Goal: Leave review/rating

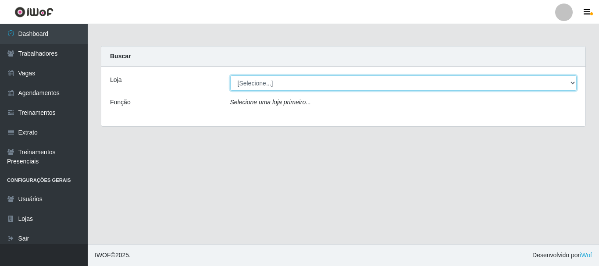
click at [275, 84] on select "[Selecione...] O Cestão - [GEOGRAPHIC_DATA]" at bounding box center [403, 82] width 347 height 15
select select "238"
click at [230, 75] on select "[Selecione...] O Cestão - [GEOGRAPHIC_DATA]" at bounding box center [403, 82] width 347 height 15
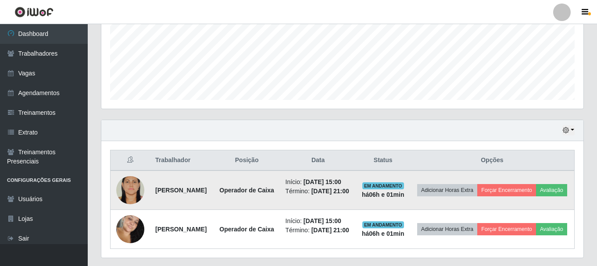
scroll to position [251, 0]
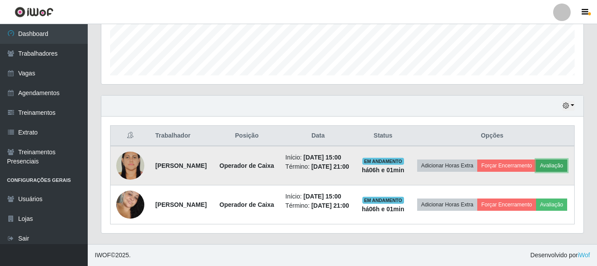
click at [536, 160] on button "Avaliação" at bounding box center [551, 166] width 31 height 12
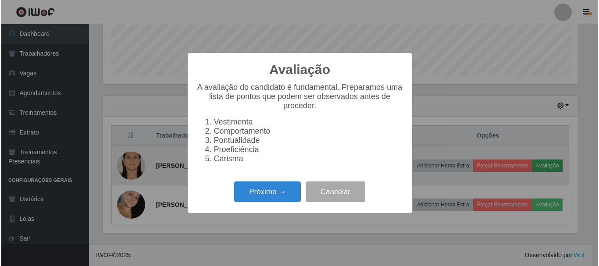
scroll to position [182, 478]
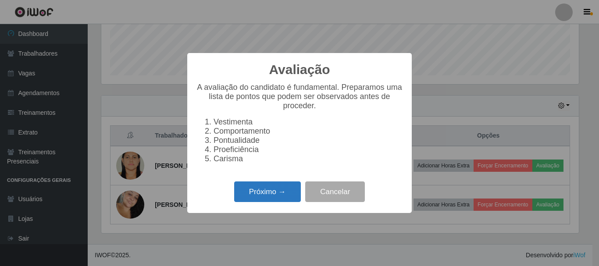
click at [284, 193] on button "Próximo →" at bounding box center [267, 192] width 67 height 21
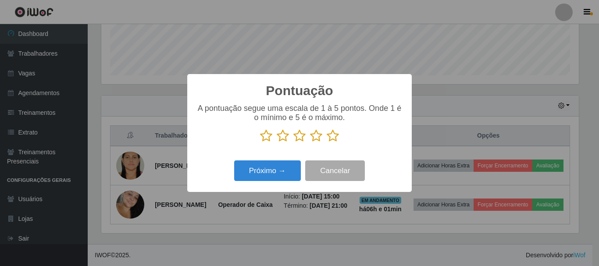
click at [336, 133] on icon at bounding box center [333, 135] width 12 height 13
click at [327, 143] on input "radio" at bounding box center [327, 143] width 0 height 0
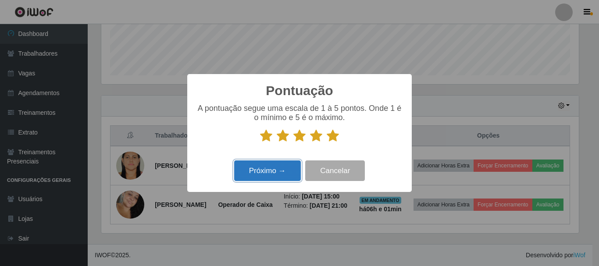
click at [271, 172] on button "Próximo →" at bounding box center [267, 171] width 67 height 21
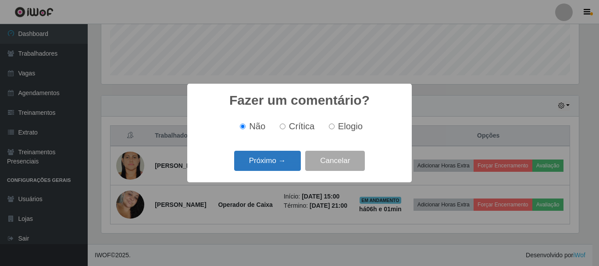
click at [277, 162] on button "Próximo →" at bounding box center [267, 161] width 67 height 21
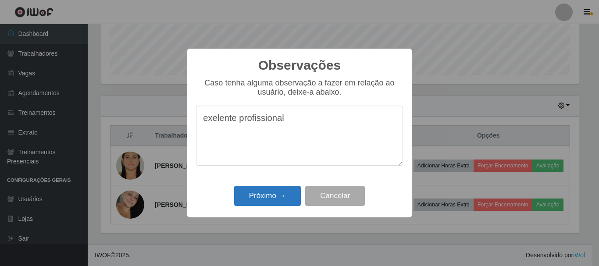
type textarea "exelente profissional"
click at [280, 195] on button "Próximo →" at bounding box center [267, 196] width 67 height 21
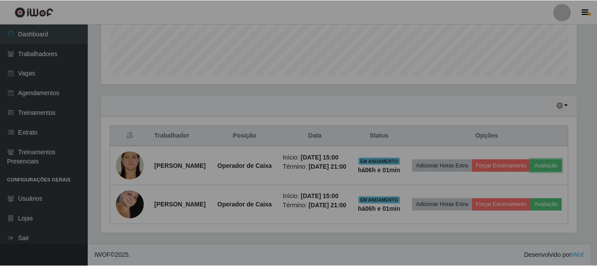
scroll to position [182, 482]
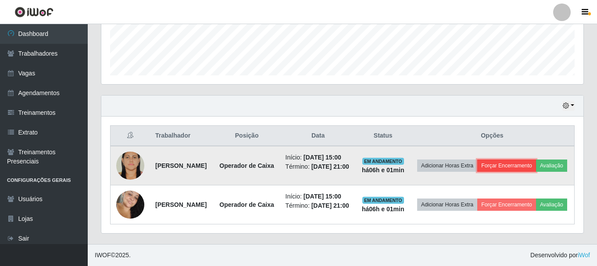
click at [536, 160] on button "Forçar Encerramento" at bounding box center [506, 166] width 59 height 12
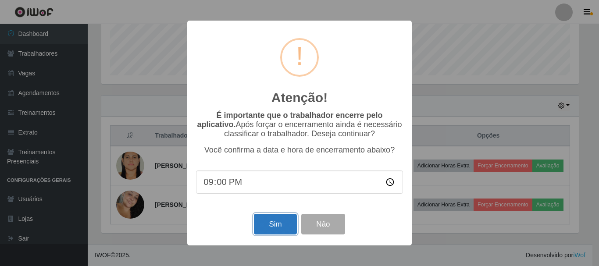
click at [274, 227] on button "Sim" at bounding box center [275, 224] width 43 height 21
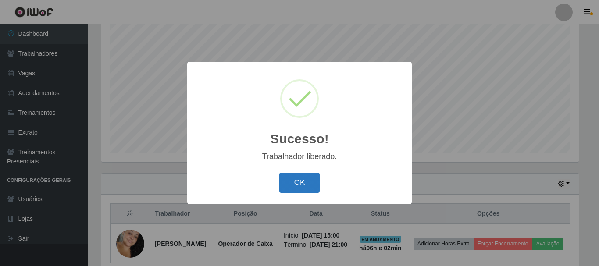
click at [287, 174] on button "OK" at bounding box center [299, 183] width 41 height 21
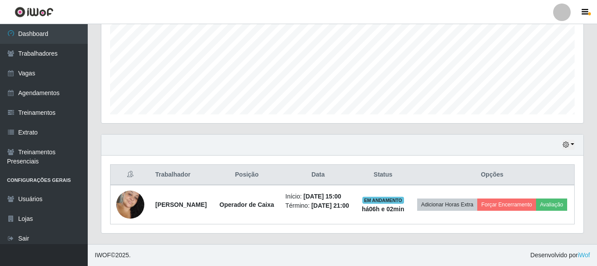
scroll to position [204, 0]
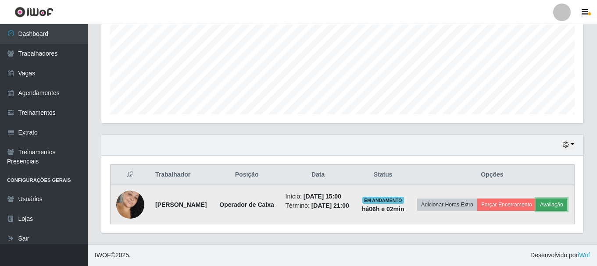
click at [536, 210] on button "Avaliação" at bounding box center [551, 205] width 31 height 12
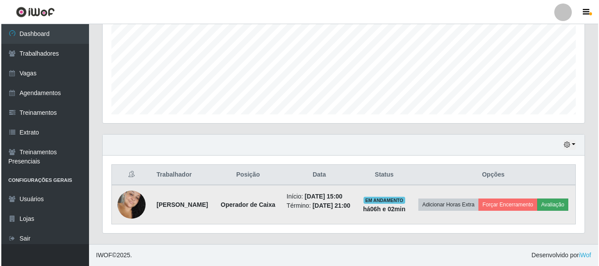
scroll to position [182, 478]
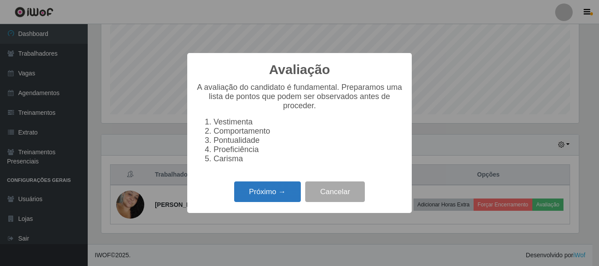
click at [264, 195] on button "Próximo →" at bounding box center [267, 192] width 67 height 21
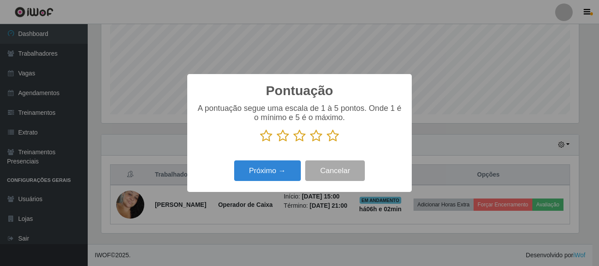
scroll to position [438462, 438167]
click at [332, 137] on icon at bounding box center [333, 135] width 12 height 13
click at [327, 143] on input "radio" at bounding box center [327, 143] width 0 height 0
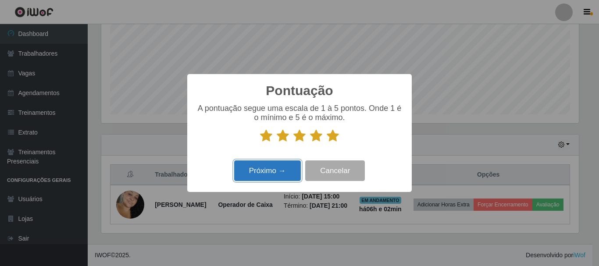
click at [288, 173] on button "Próximo →" at bounding box center [267, 171] width 67 height 21
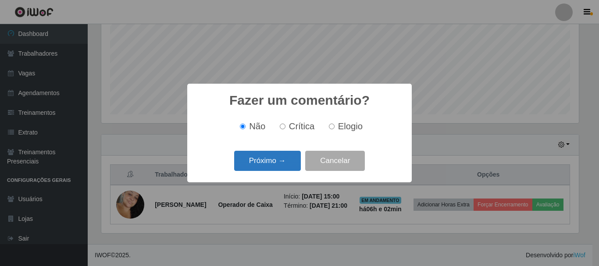
click at [290, 167] on button "Próximo →" at bounding box center [267, 161] width 67 height 21
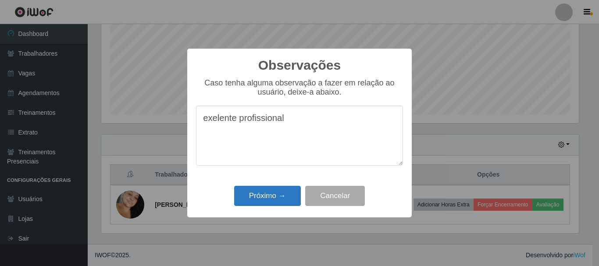
type textarea "exelente profissional"
click at [282, 195] on button "Próximo →" at bounding box center [267, 196] width 67 height 21
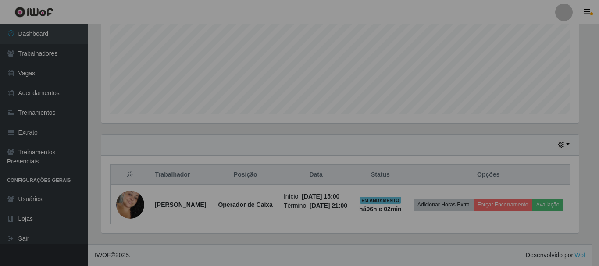
scroll to position [182, 482]
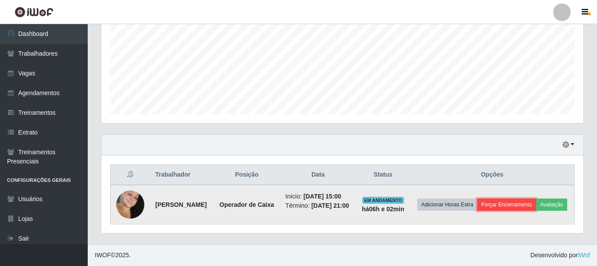
click at [515, 199] on button "Forçar Encerramento" at bounding box center [506, 205] width 59 height 12
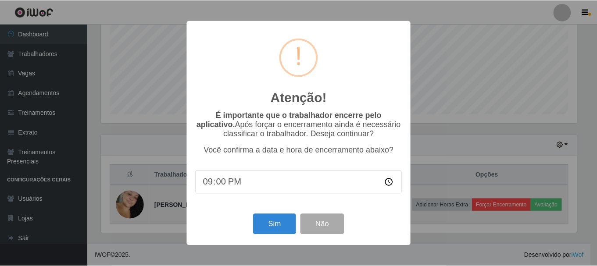
scroll to position [182, 478]
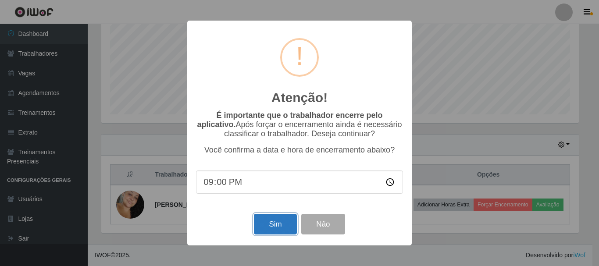
click at [275, 220] on button "Sim" at bounding box center [275, 224] width 43 height 21
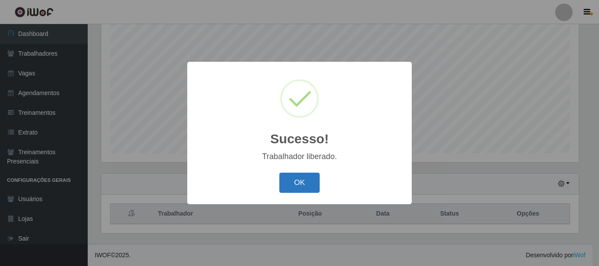
click at [302, 182] on button "OK" at bounding box center [299, 183] width 41 height 21
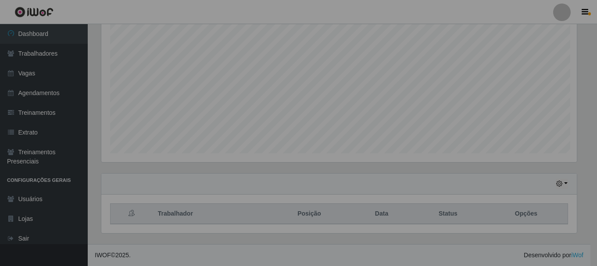
scroll to position [182, 482]
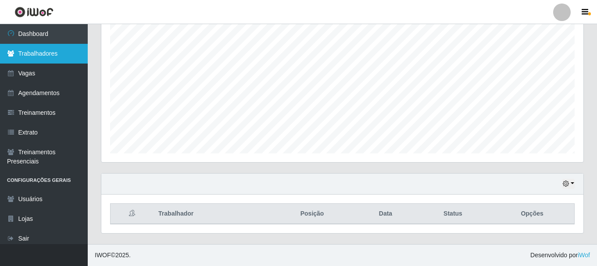
click at [60, 52] on link "Trabalhadores" at bounding box center [44, 54] width 88 height 20
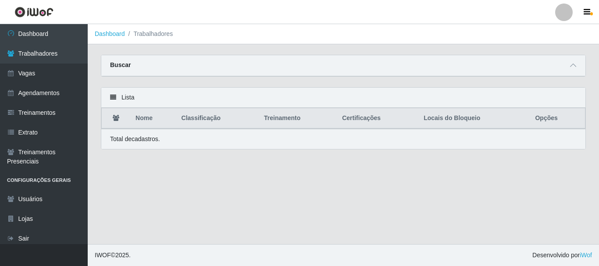
click at [453, 122] on th "Locais do Bloqueio" at bounding box center [473, 118] width 111 height 21
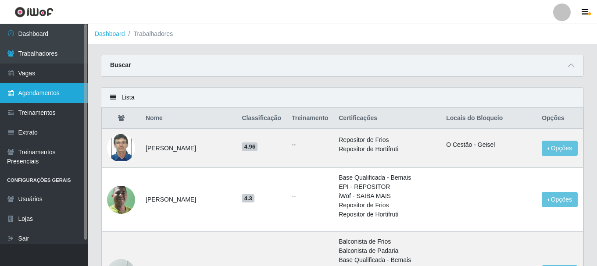
click at [25, 93] on link "Agendamentos" at bounding box center [44, 93] width 88 height 20
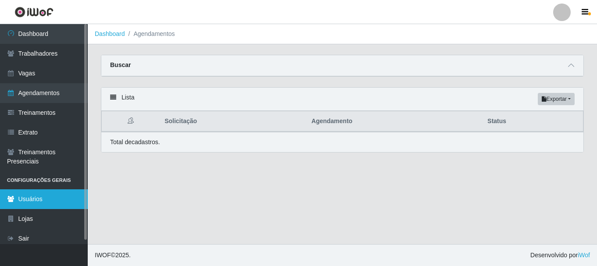
click at [41, 198] on link "Usuários" at bounding box center [44, 199] width 88 height 20
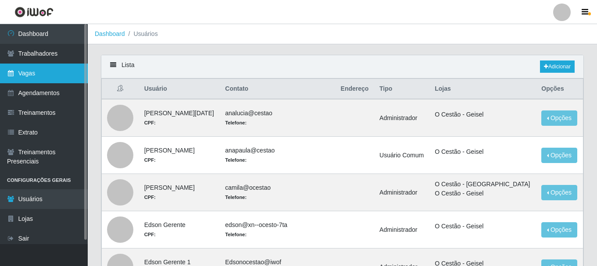
click at [39, 73] on link "Vagas" at bounding box center [44, 74] width 88 height 20
